Goal: Task Accomplishment & Management: Use online tool/utility

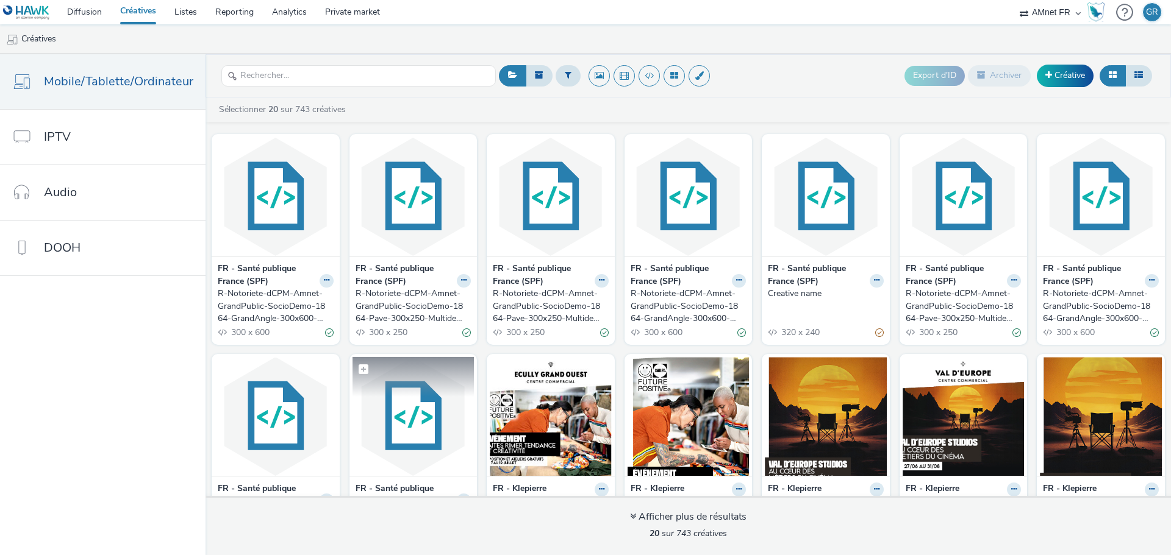
click at [426, 409] on img at bounding box center [413, 416] width 122 height 119
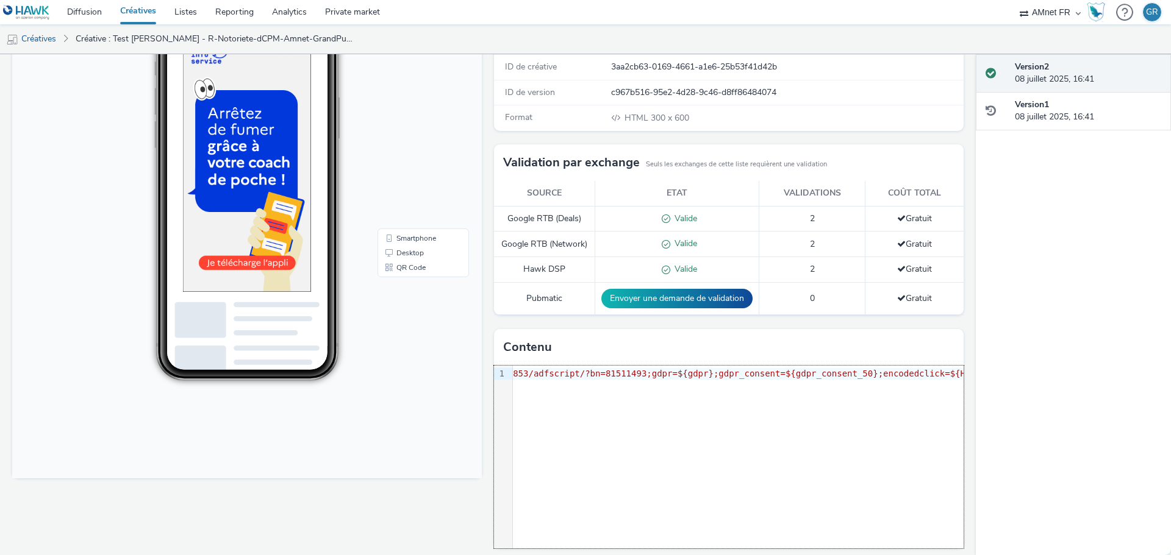
scroll to position [172, 0]
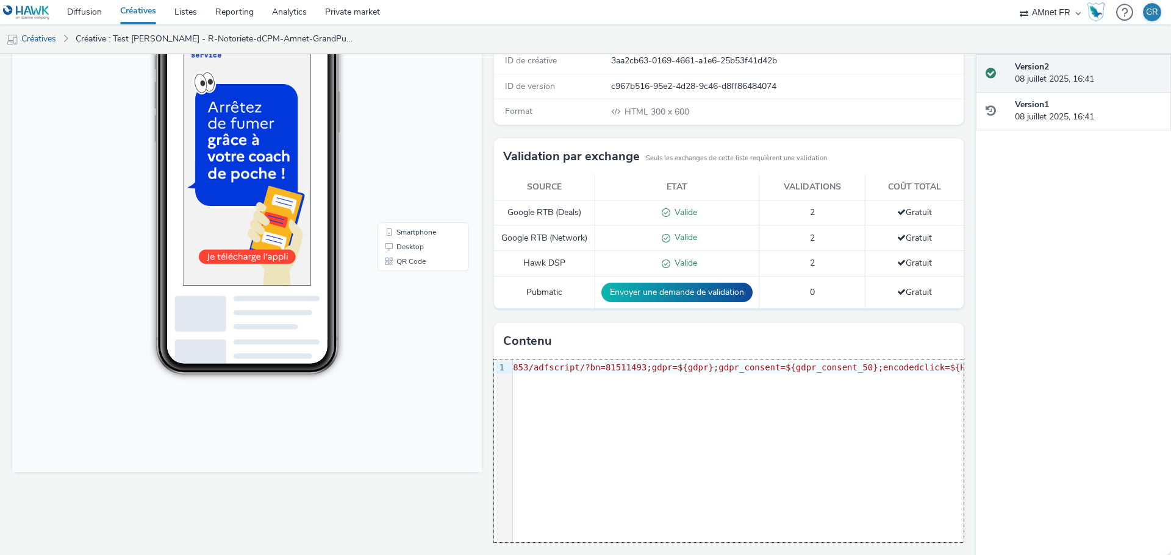
click at [634, 365] on span ""https://[DOMAIN_NAME]/rjss/[DOMAIN_NAME]/2534189/88202853/adfscript/?bn=815114…" at bounding box center [646, 368] width 832 height 10
copy span "81511493"
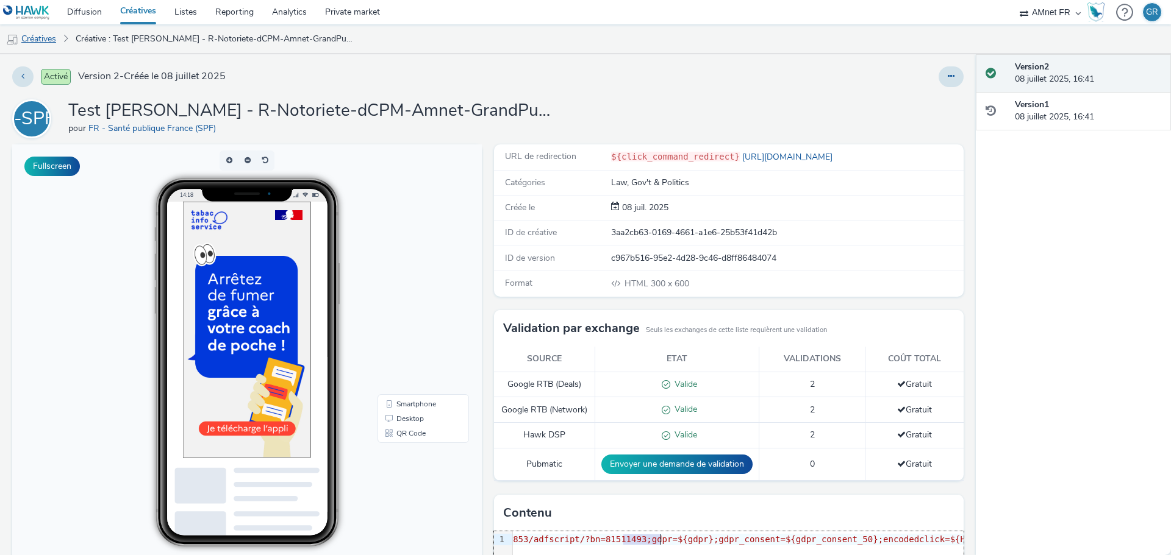
click at [48, 46] on link "Créatives" at bounding box center [31, 38] width 62 height 29
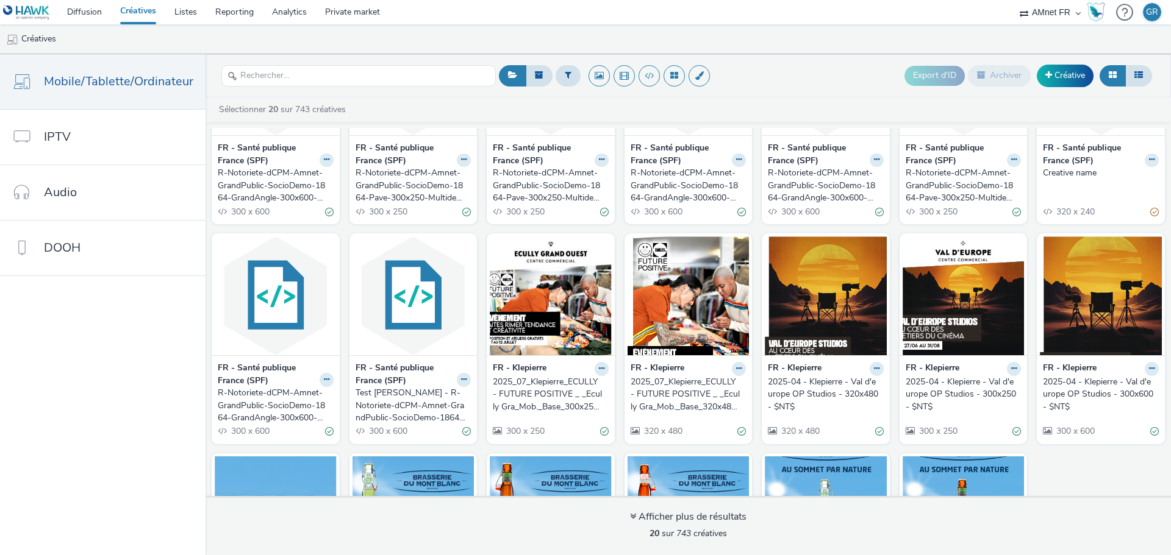
scroll to position [122, 0]
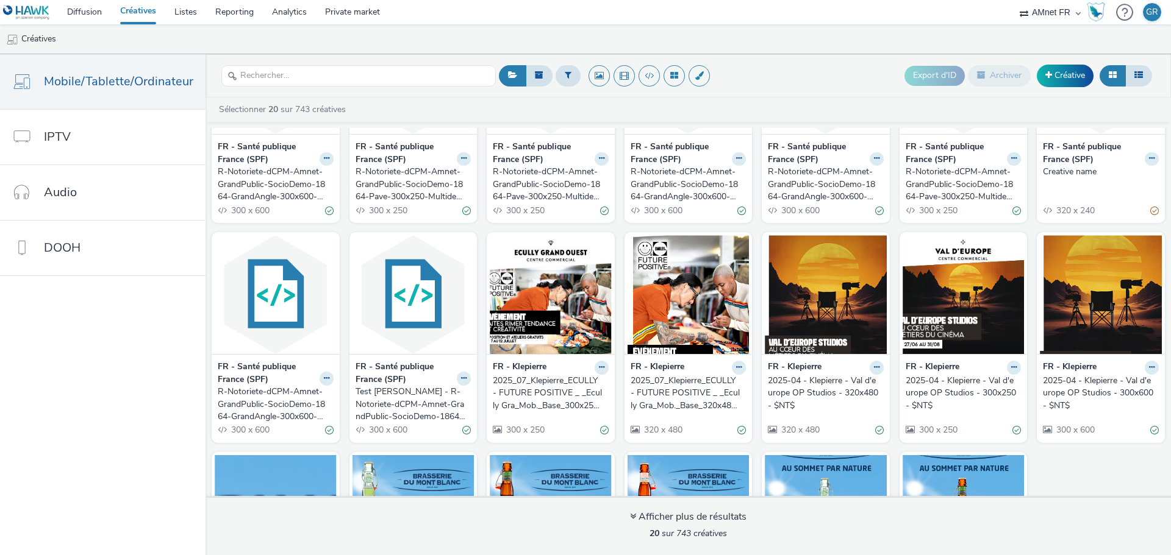
click at [435, 402] on div "Test lilian - R-Notoriete-dCPM-Amnet-GrandPublic-SocioDemo-1864-GrandAngle-300x…" at bounding box center [410, 404] width 111 height 37
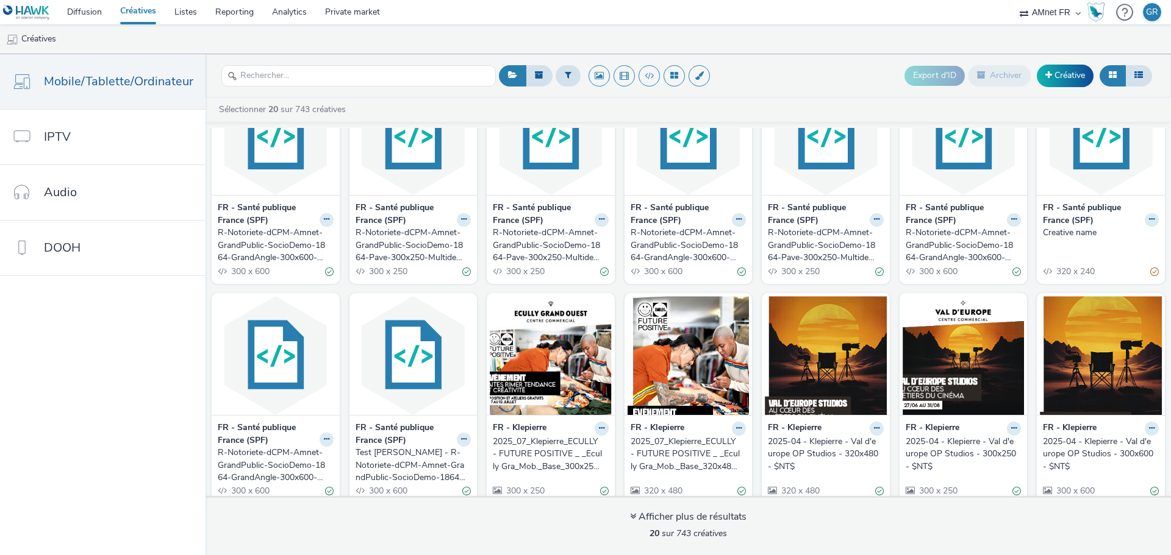
click at [1073, 223] on strong "FR - Santé publique France (SPF)" at bounding box center [1092, 214] width 99 height 25
click at [1065, 212] on strong "FR - Santé publique France (SPF)" at bounding box center [1092, 214] width 99 height 25
click at [1065, 231] on div "Creative name" at bounding box center [1098, 233] width 111 height 12
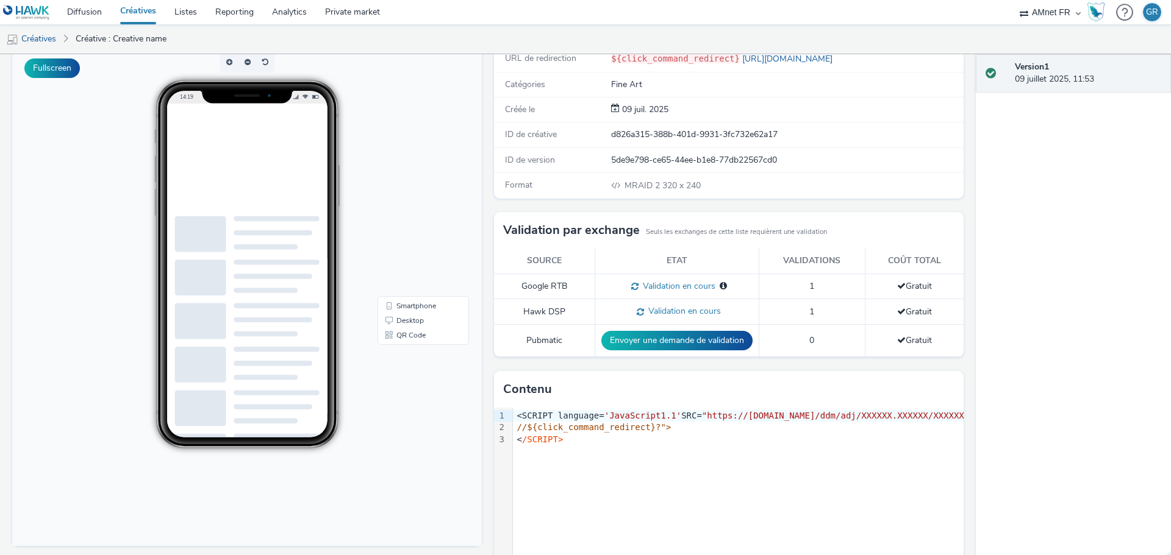
scroll to position [122, 0]
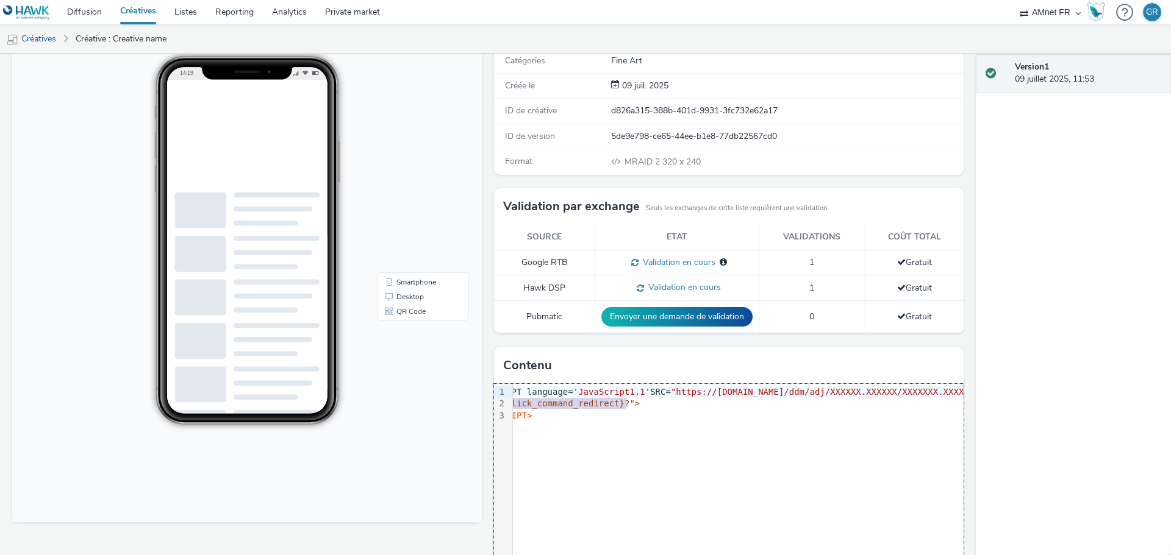
drag, startPoint x: 726, startPoint y: 399, endPoint x: 980, endPoint y: 389, distance: 254.4
click at [980, 389] on div "Activé Version 1 - Créée le 09 juillet 2025 F-SPF( Creative name pour FR - Sant…" at bounding box center [585, 304] width 1171 height 501
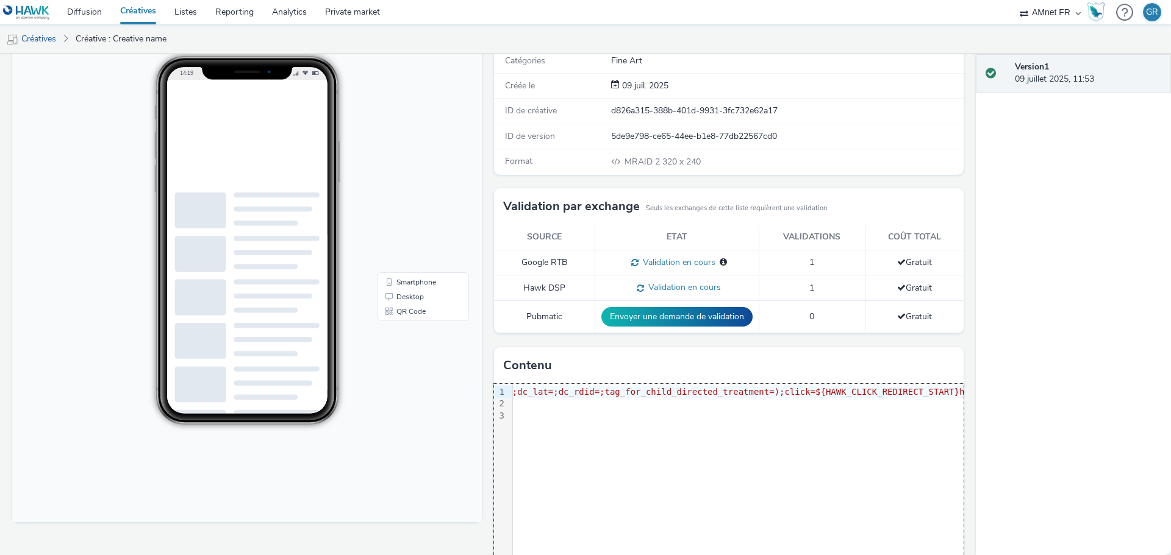
drag, startPoint x: 865, startPoint y: 420, endPoint x: 348, endPoint y: 404, distance: 517.3
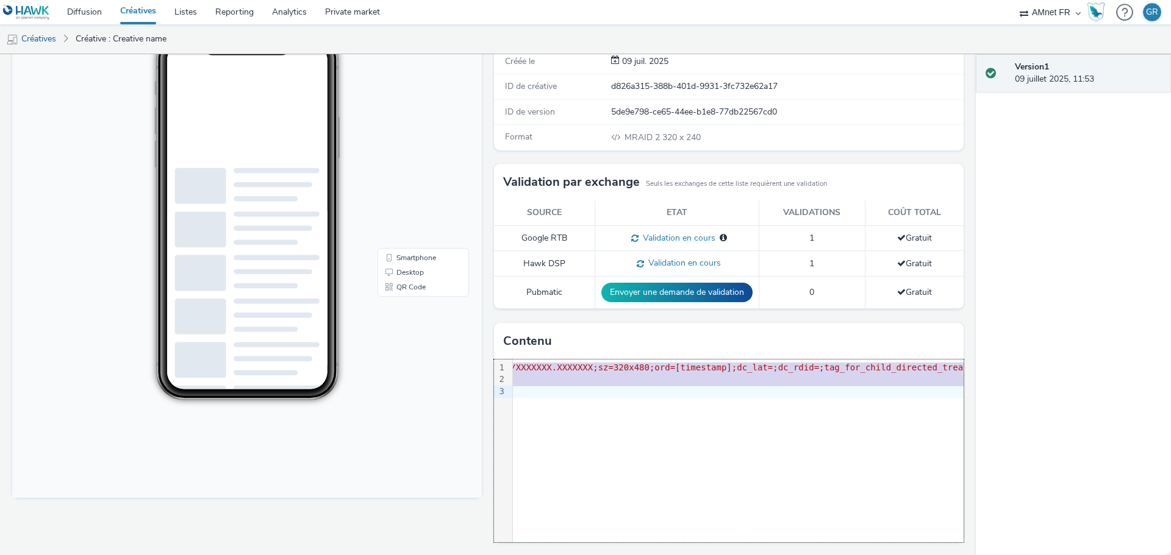
scroll to position [0, 1168]
click at [1037, 196] on div "Version 1 09 juillet 2025, 11:53" at bounding box center [1073, 304] width 195 height 501
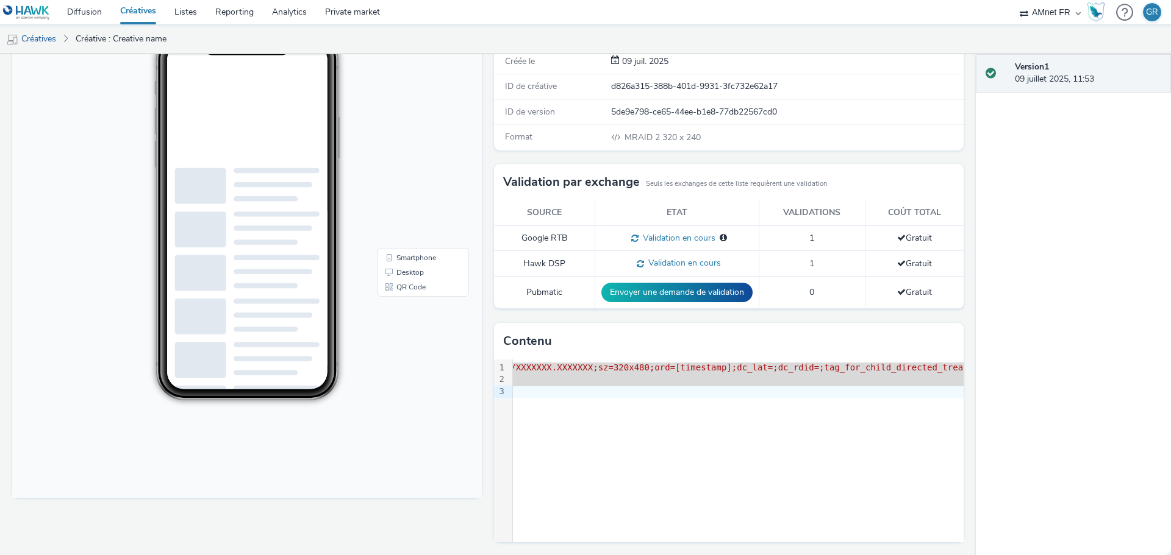
scroll to position [85, 0]
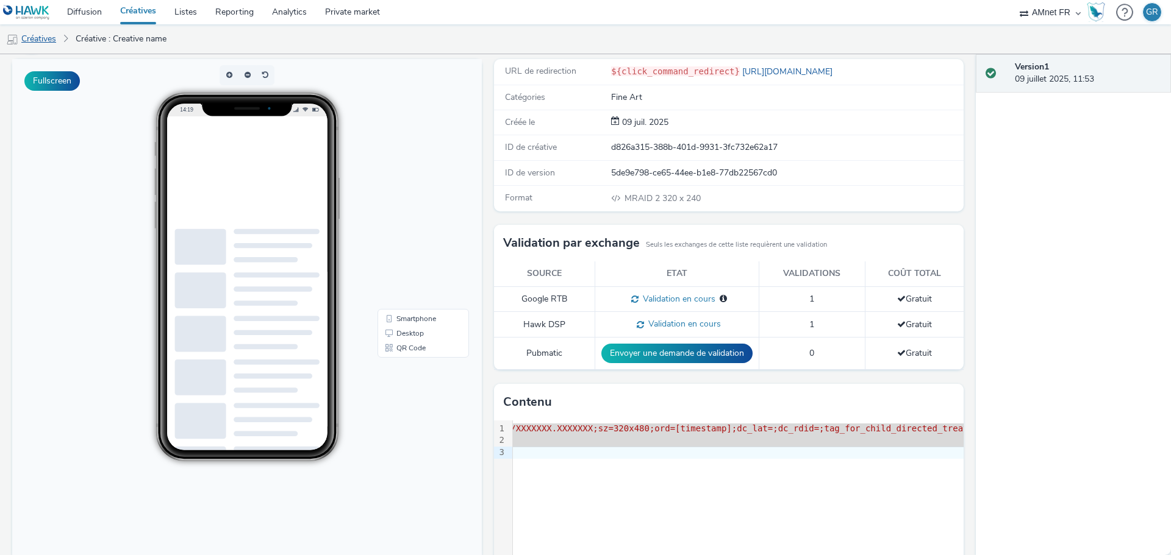
click at [41, 46] on link "Créatives" at bounding box center [31, 38] width 62 height 29
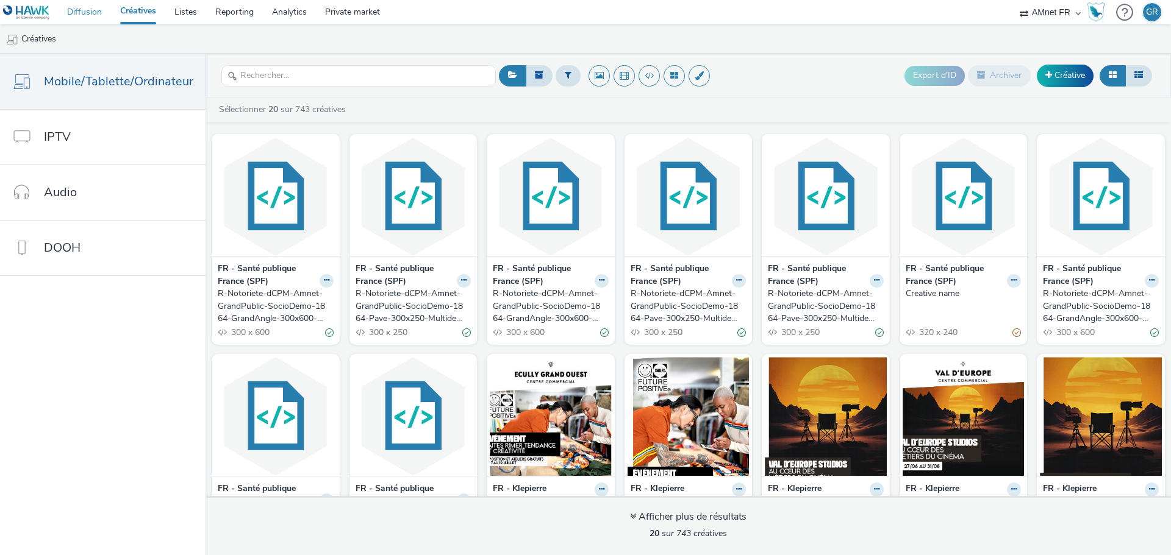
click at [97, 14] on link "Diffusion" at bounding box center [84, 12] width 53 height 24
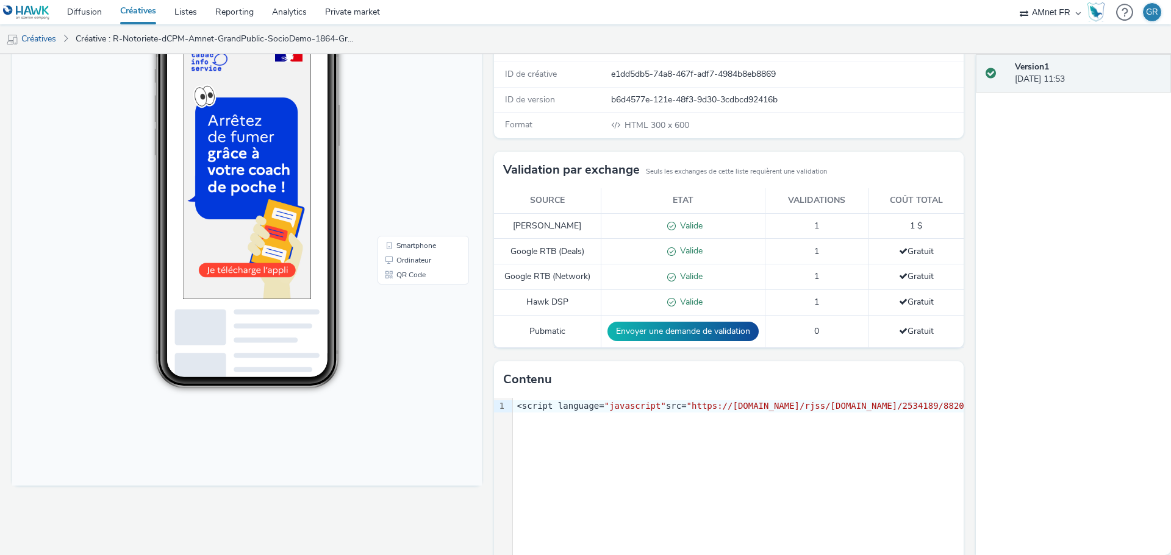
scroll to position [198, 0]
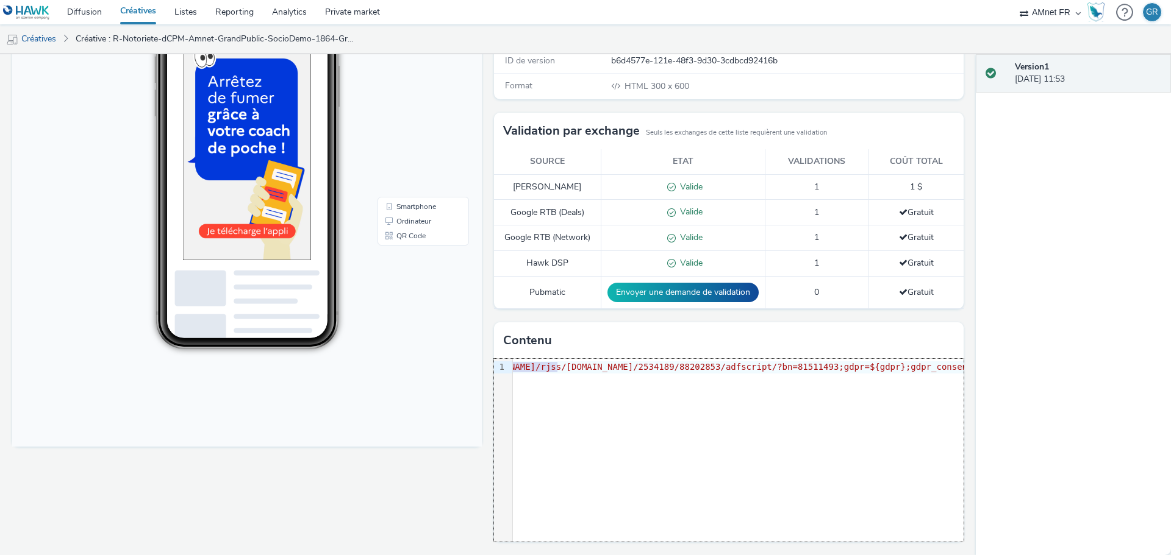
drag, startPoint x: 815, startPoint y: 373, endPoint x: 967, endPoint y: 360, distance: 152.9
click at [967, 360] on div "Activé Version 1 - Créée le [DATE] F-SPF( R-Notoriete-dCPM-Amnet-GrandPublic-So…" at bounding box center [488, 304] width 976 height 501
click at [804, 367] on span ""https://[DOMAIN_NAME]/rjss/[DOMAIN_NAME]/2534189/88202853/adfscript/?bn=815114…" at bounding box center [825, 367] width 832 height 10
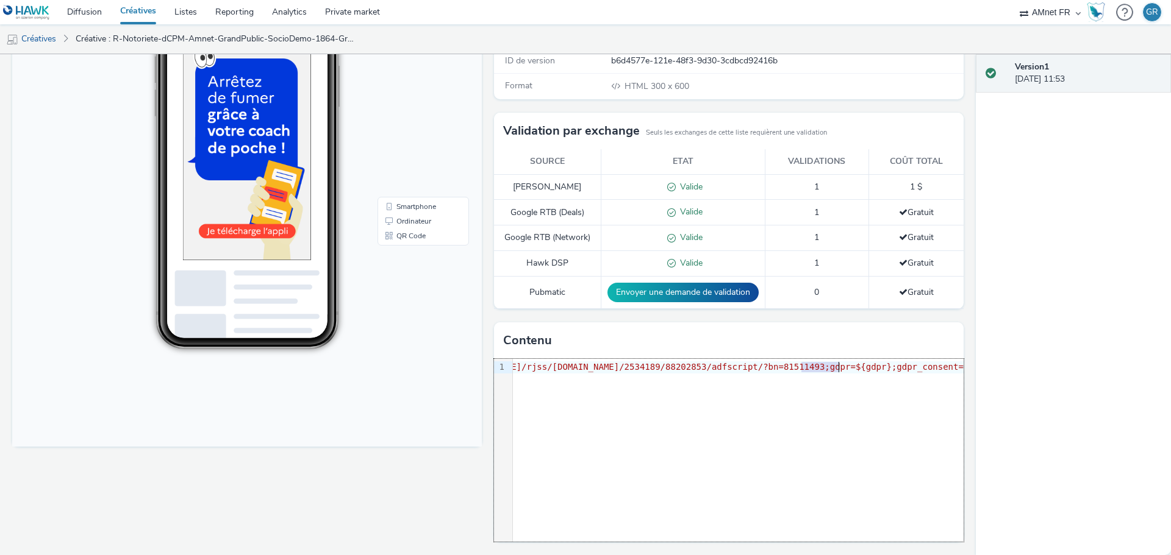
copy span "81511493"
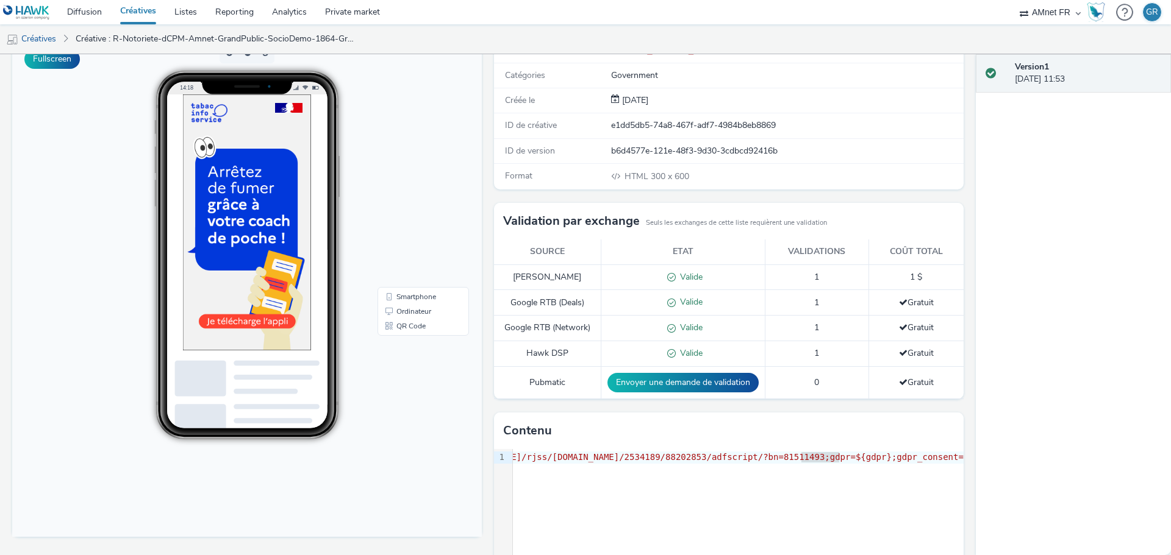
scroll to position [0, 0]
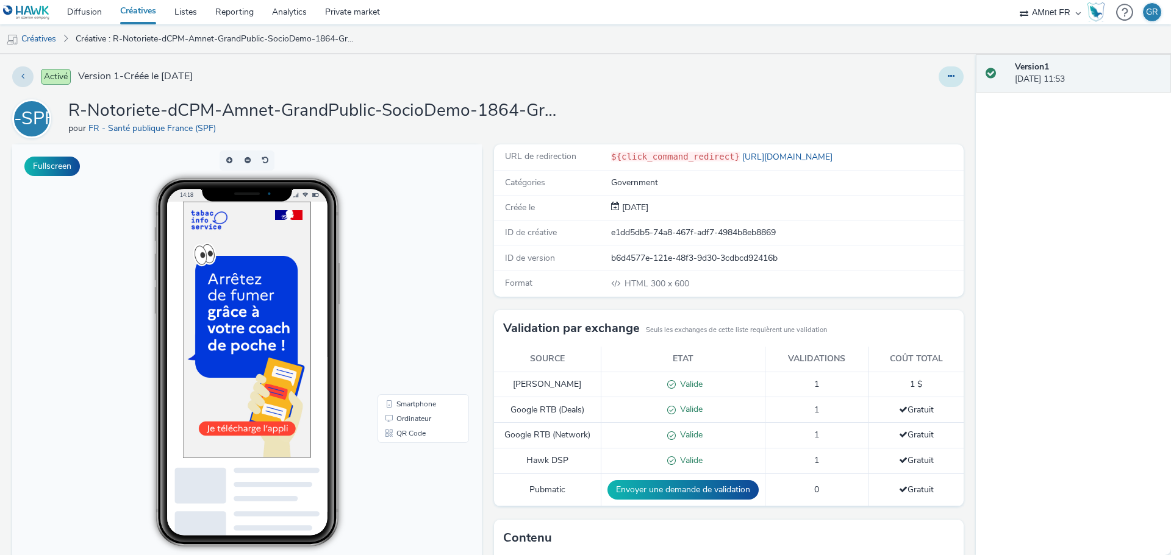
click at [946, 79] on button at bounding box center [950, 76] width 25 height 21
click at [919, 103] on link "Modifier" at bounding box center [917, 101] width 91 height 24
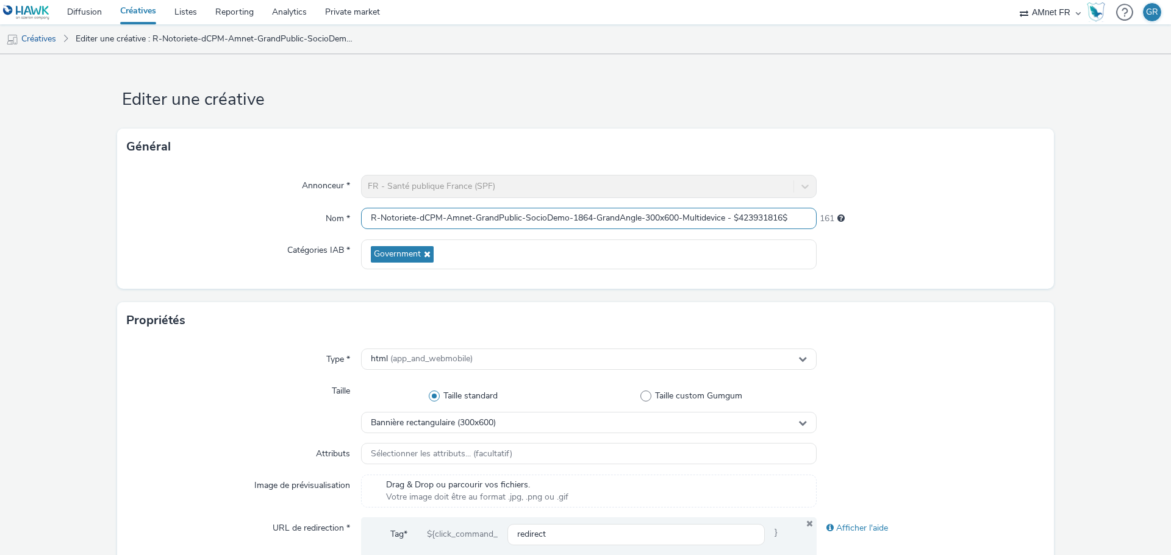
click at [695, 225] on input "R-Notoriete-dCPM-Amnet-GrandPublic-SocioDemo-1864-GrandAngle-300x600-Multidevic…" at bounding box center [588, 218] width 455 height 21
paste input "_Appli - $81511493"
type input "R-Notoriete-dCPM-Amnet-GrandPublic-SocioDemo-1864-GrandAngle-300x600-Multidevic…"
click at [86, 40] on link "Editer une créative : R-Notoriete-dCPM-Amnet-GrandPublic-SocioDemo-1864-GrandAn…" at bounding box center [216, 38] width 293 height 29
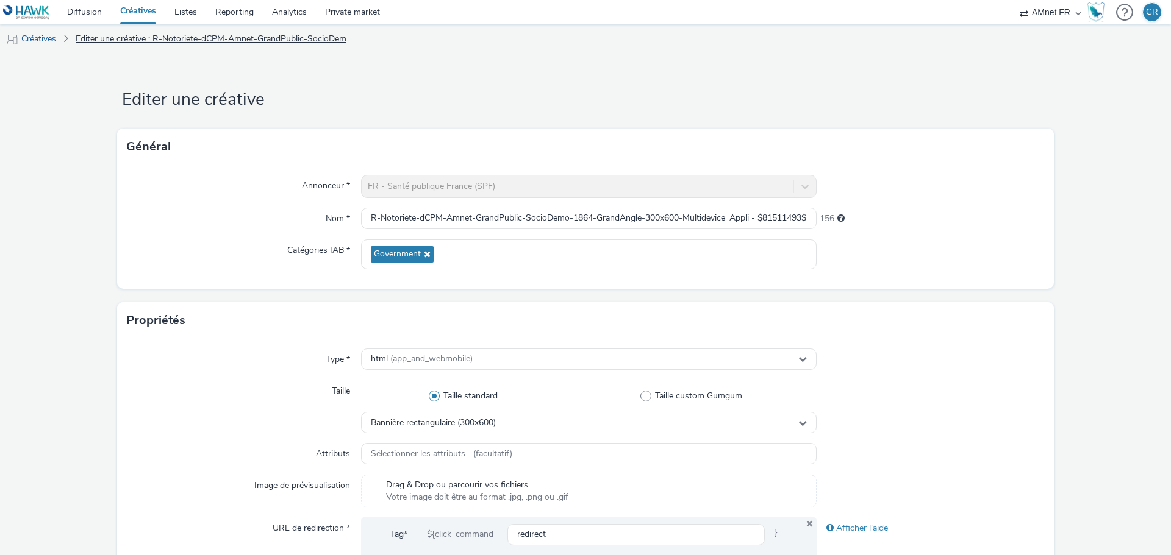
scroll to position [0, 0]
click at [50, 38] on link "Créatives" at bounding box center [31, 38] width 62 height 29
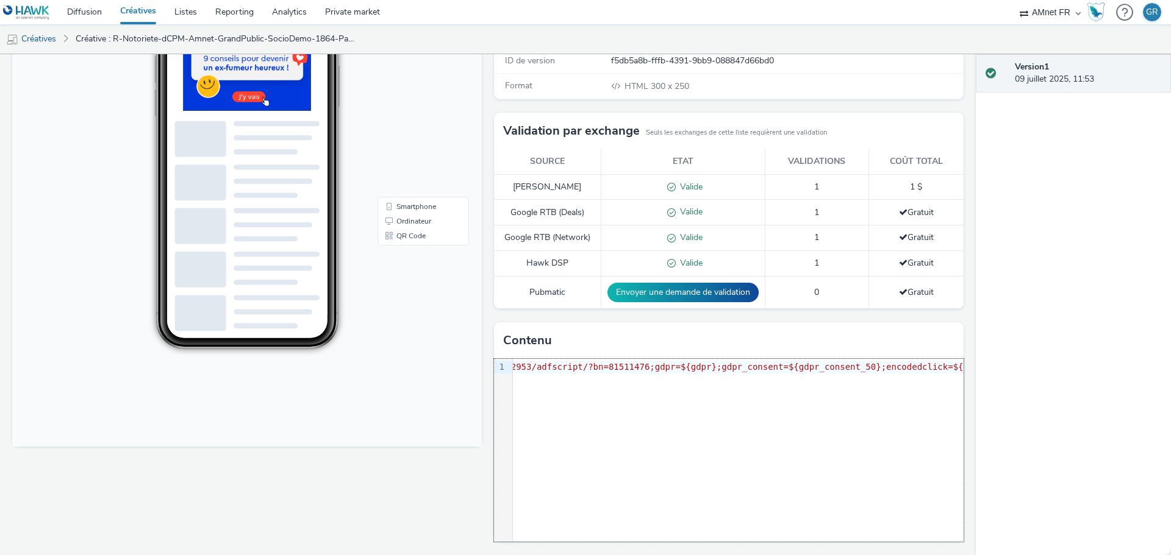
scroll to position [0, 586]
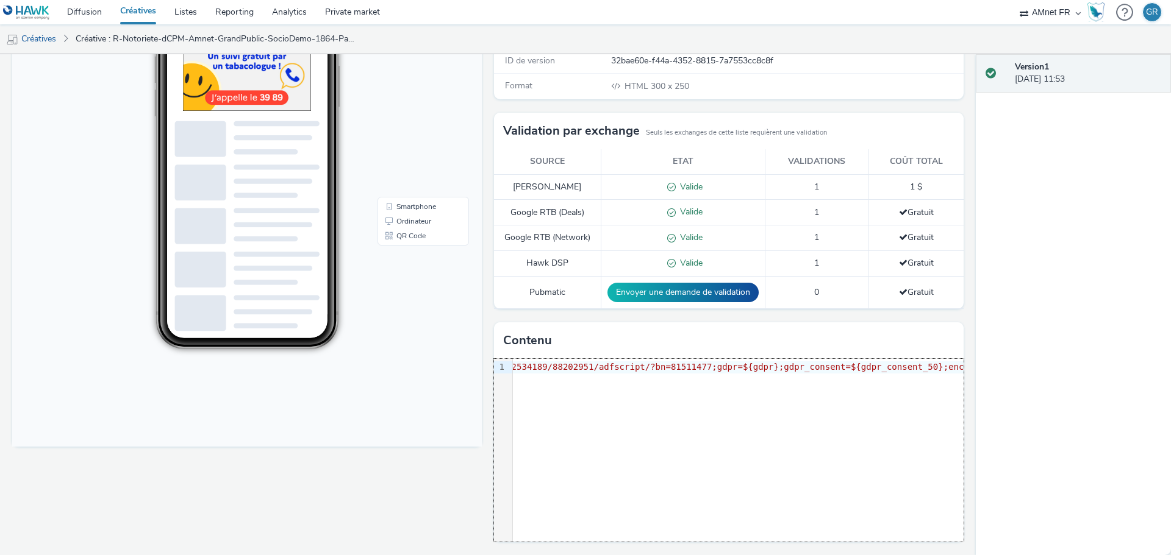
scroll to position [0, 393]
click at [704, 369] on span ""https://fw.adsafeprotected.com/rjss/server.adform.net/2534189/88202951/adfscri…" at bounding box center [710, 367] width 832 height 10
copy span "81511477"
drag, startPoint x: 1009, startPoint y: 146, endPoint x: 988, endPoint y: 171, distance: 32.5
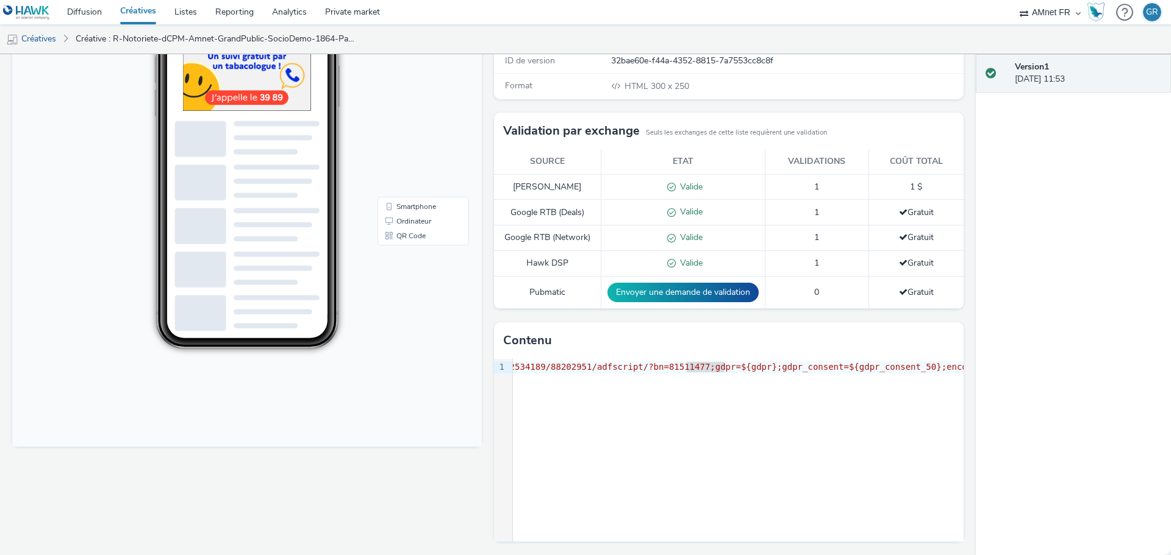
click at [1009, 146] on div "Version 1 09 juillet 2025, 11:53" at bounding box center [1073, 304] width 195 height 501
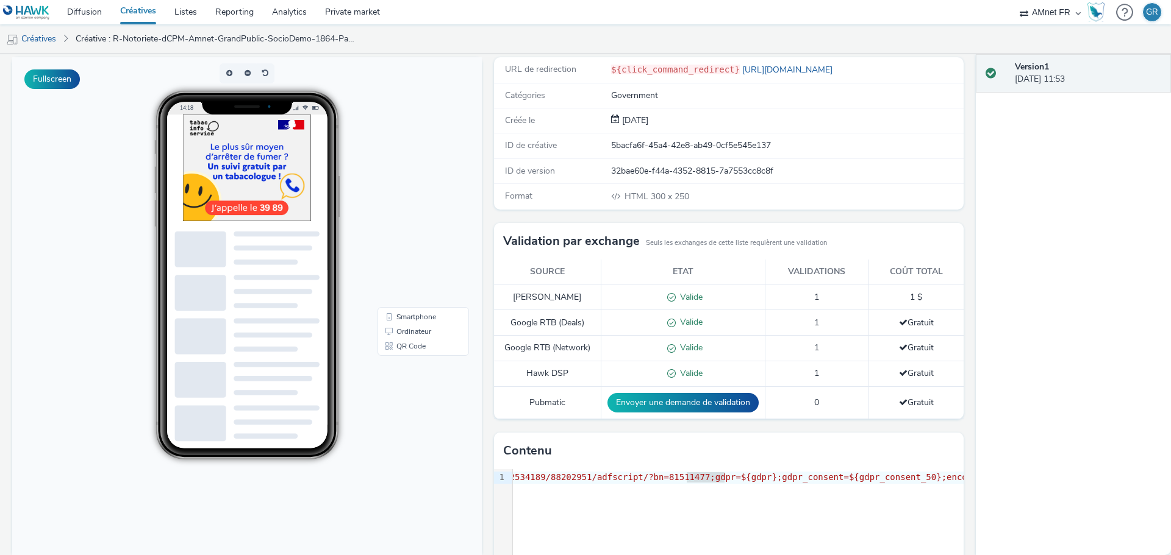
scroll to position [0, 0]
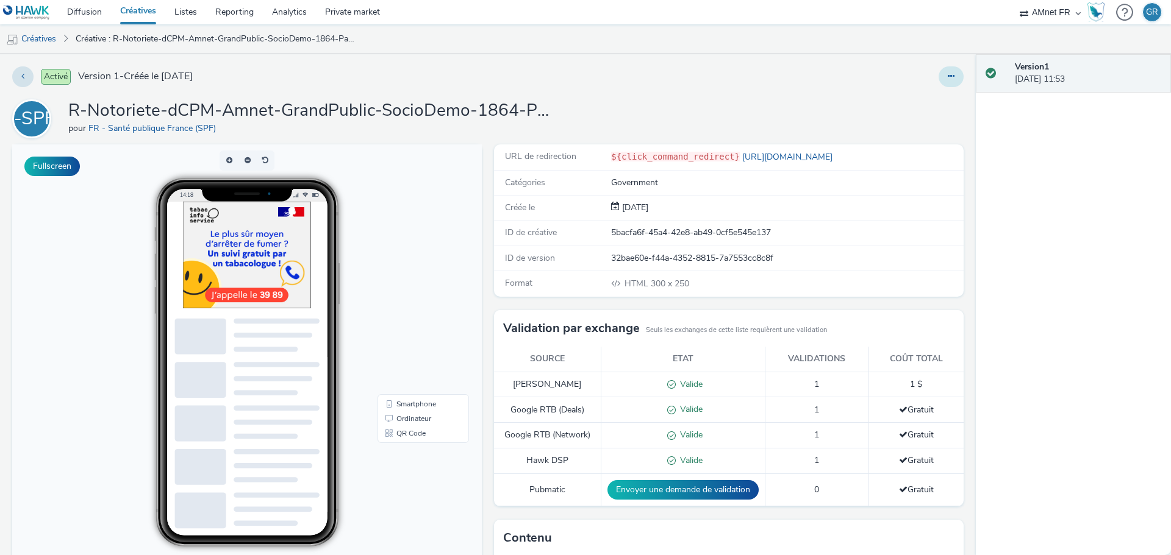
click at [948, 74] on button at bounding box center [950, 76] width 25 height 21
click at [905, 110] on link "Modifier" at bounding box center [917, 101] width 91 height 24
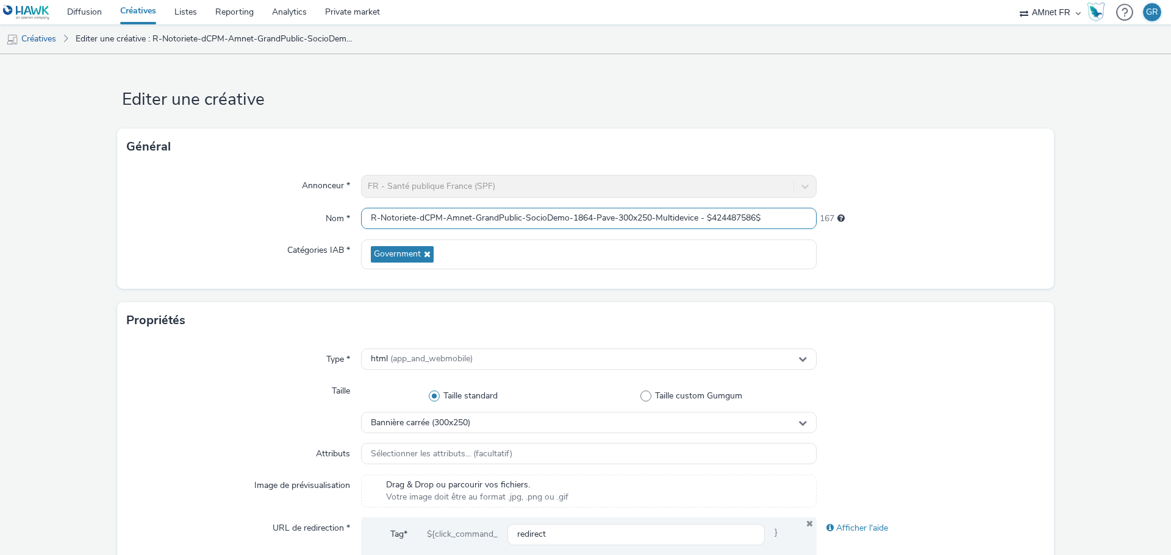
click at [752, 212] on input "R-Notoriete-dCPM-Amnet-GrandPublic-SocioDemo-1864-Pave-300x250-Multidevice - $4…" at bounding box center [588, 218] width 455 height 21
drag, startPoint x: 771, startPoint y: 221, endPoint x: 708, endPoint y: 224, distance: 63.5
click at [708, 224] on input "R-Notoriete-dCPM-Amnet-GrandPublic-SocioDemo-1864-Pave-300x250-Multidevice - $4…" at bounding box center [588, 218] width 455 height 21
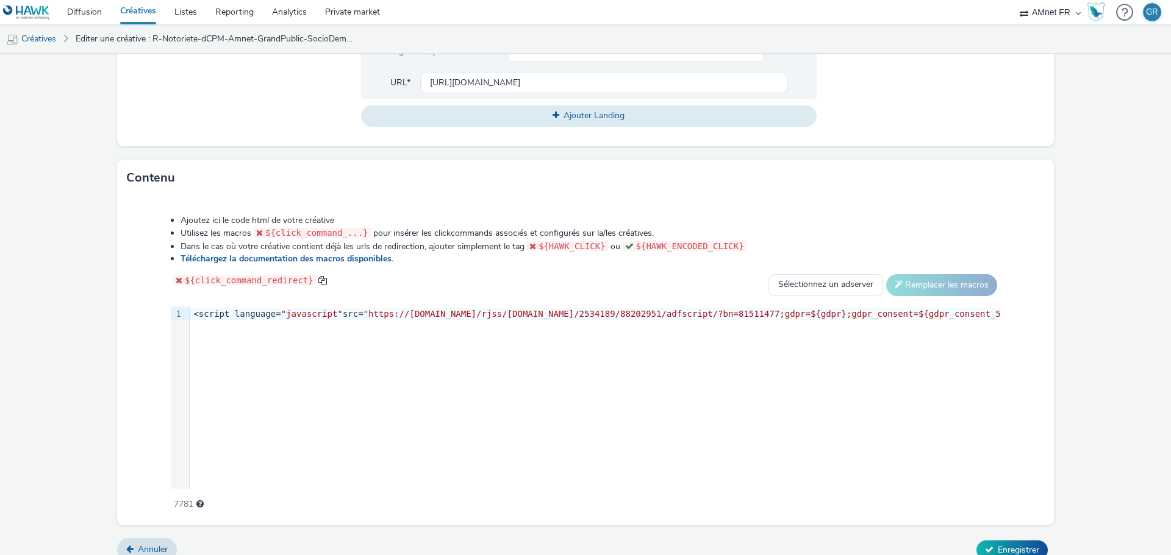
scroll to position [498, 0]
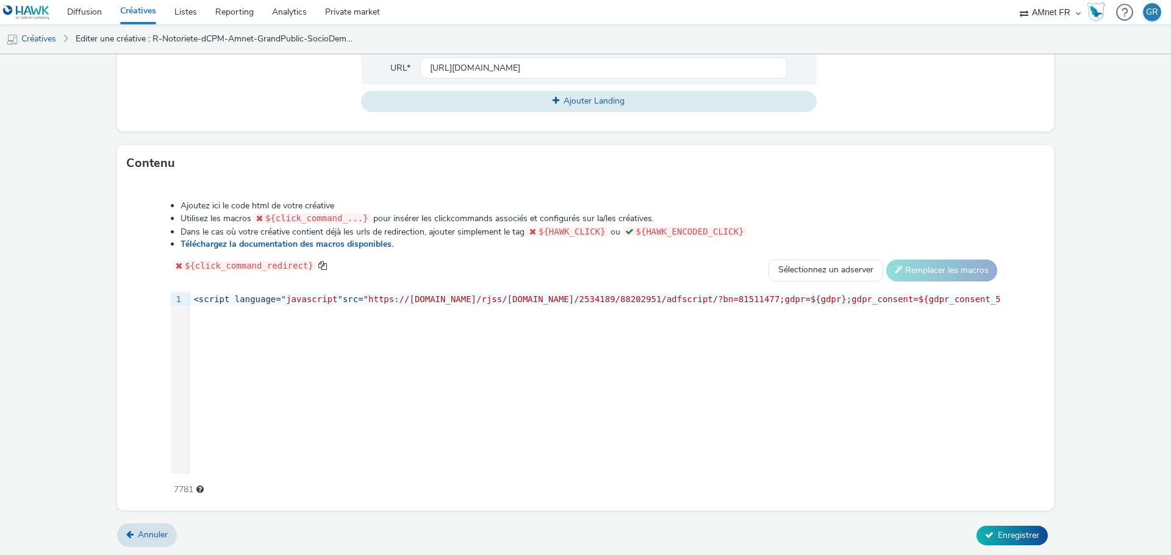
click at [674, 295] on span ""https://fw.adsafeprotected.com/rjss/server.adform.net/2534189/88202951/adfscri…" at bounding box center [779, 300] width 832 height 10
copy span "88202951"
click at [770, 295] on span ""https://fw.adsafeprotected.com/rjss/server.adform.net/2534189/88202951/adfscri…" at bounding box center [779, 300] width 832 height 10
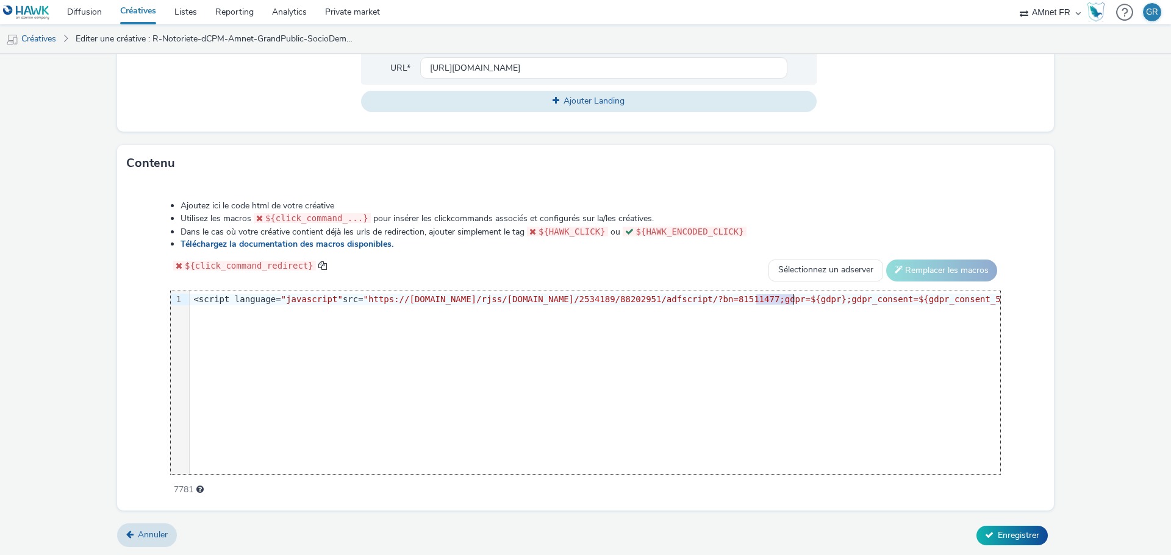
copy span "81511477"
drag, startPoint x: 1085, startPoint y: 1, endPoint x: 885, endPoint y: 26, distance: 201.6
click at [885, 26] on ul "Créatives Editer une créative : R-Notoriete-dCPM-Amnet-GrandPublic-SocioDemo-18…" at bounding box center [585, 38] width 1171 height 29
click at [576, 306] on div "<script language= "javascript" src= "https://fw.adsafeprotected.com/rjss/server…" at bounding box center [719, 299] width 1059 height 17
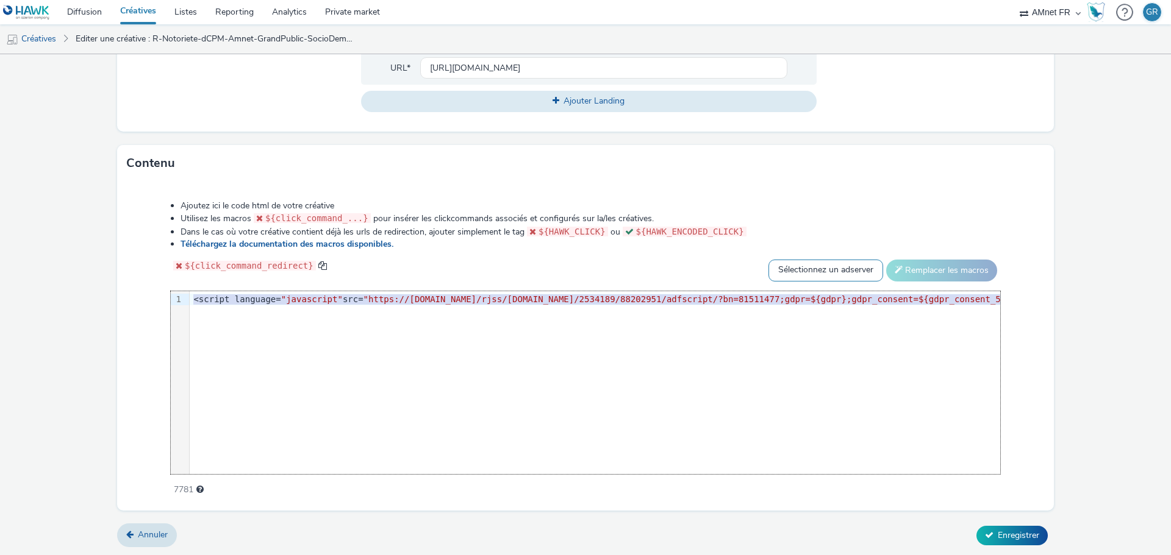
copy div "<script language= "javascript" src= "https://fw.adsafeprotected.com/rjss/server…"
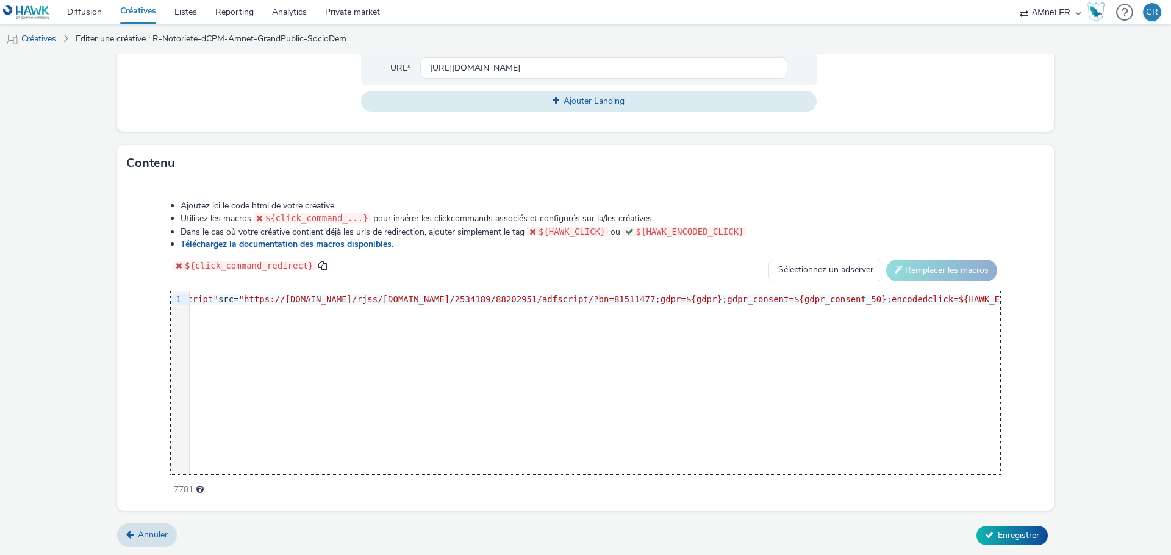
scroll to position [0, 229]
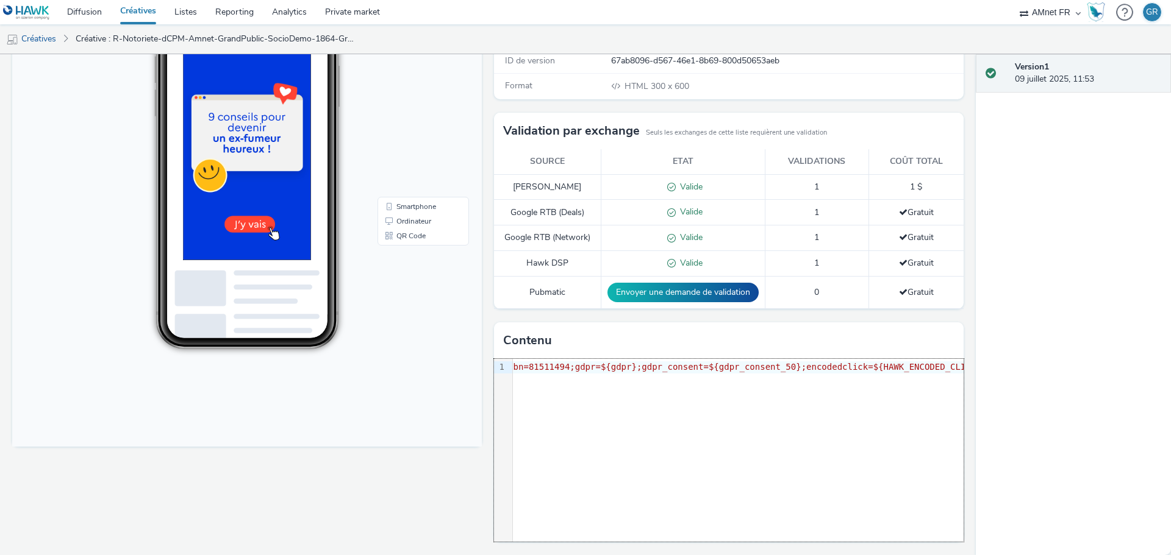
scroll to position [0, 586]
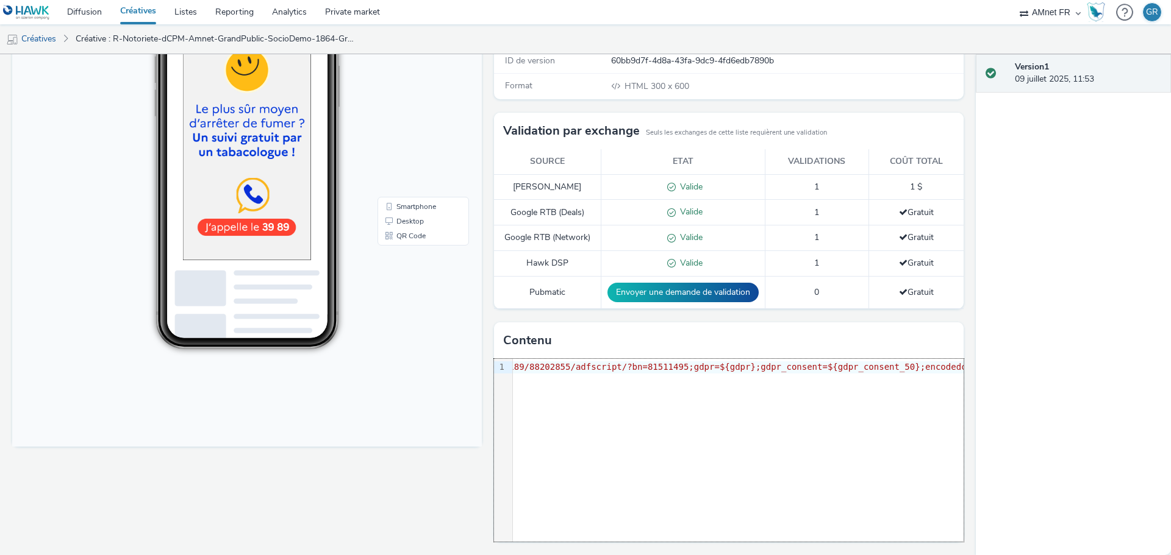
scroll to position [0, 586]
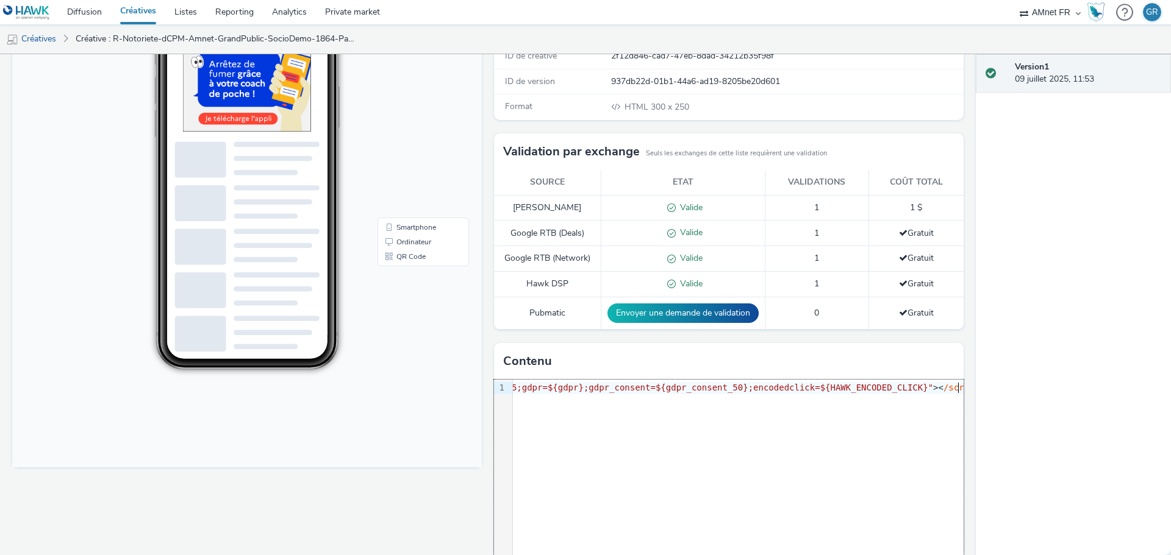
scroll to position [198, 0]
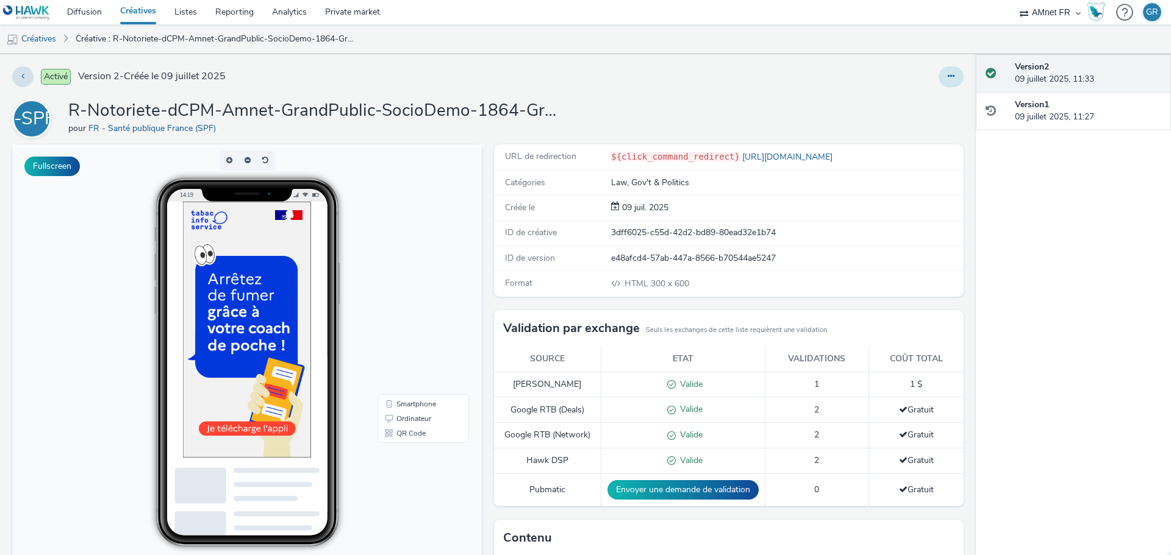
click at [948, 79] on icon at bounding box center [951, 76] width 7 height 9
click at [925, 105] on link "Modifier" at bounding box center [917, 101] width 91 height 24
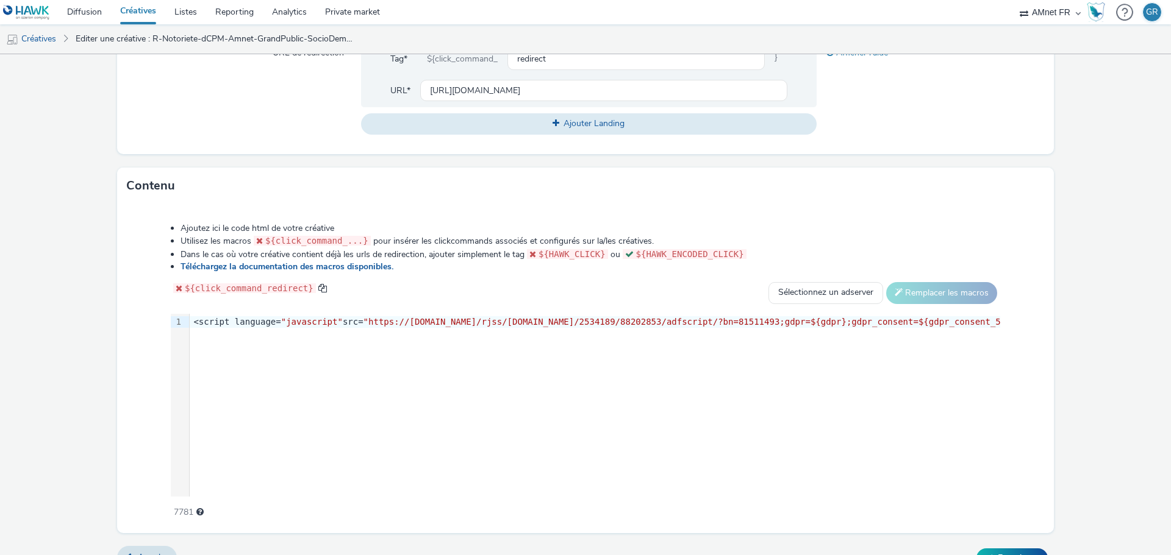
scroll to position [498, 0]
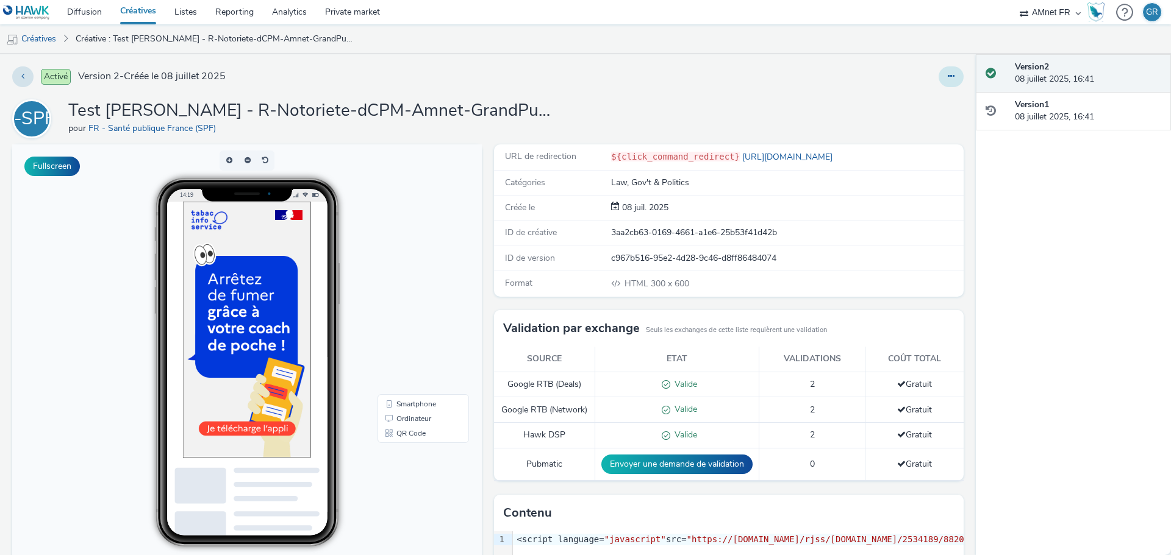
click at [948, 79] on icon at bounding box center [951, 76] width 7 height 9
click at [909, 107] on link "Modifier" at bounding box center [917, 101] width 91 height 24
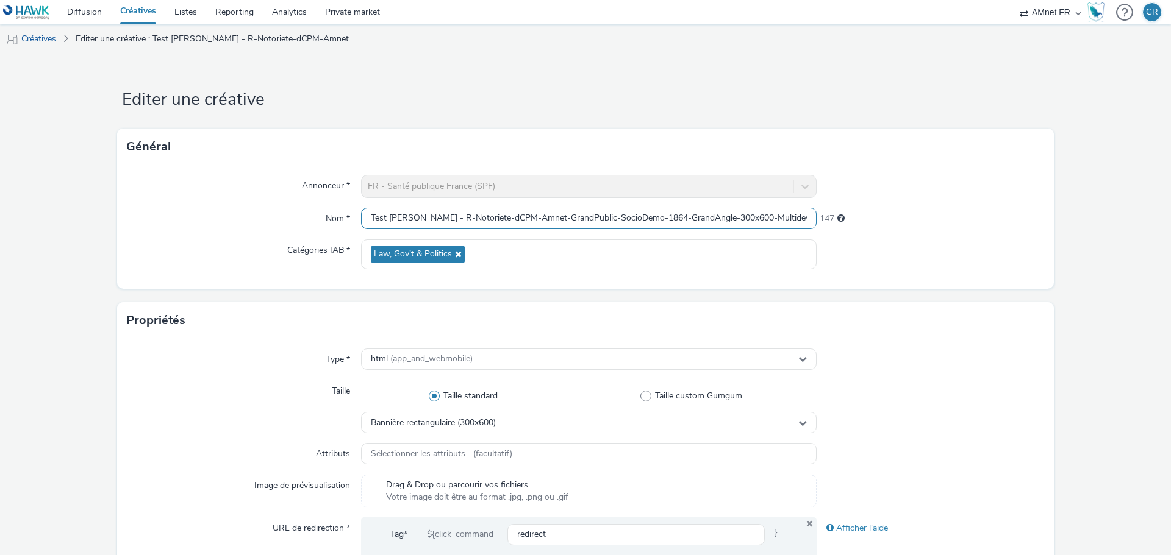
scroll to position [0, 34]
drag, startPoint x: 769, startPoint y: 227, endPoint x: 906, endPoint y: 202, distance: 139.5
click at [889, 214] on div "Nom * Test [PERSON_NAME] - R-Notoriete-dCPM-Amnet-GrandPublic-SocioDemo-1864-Gr…" at bounding box center [585, 219] width 917 height 22
